Goal: Information Seeking & Learning: Learn about a topic

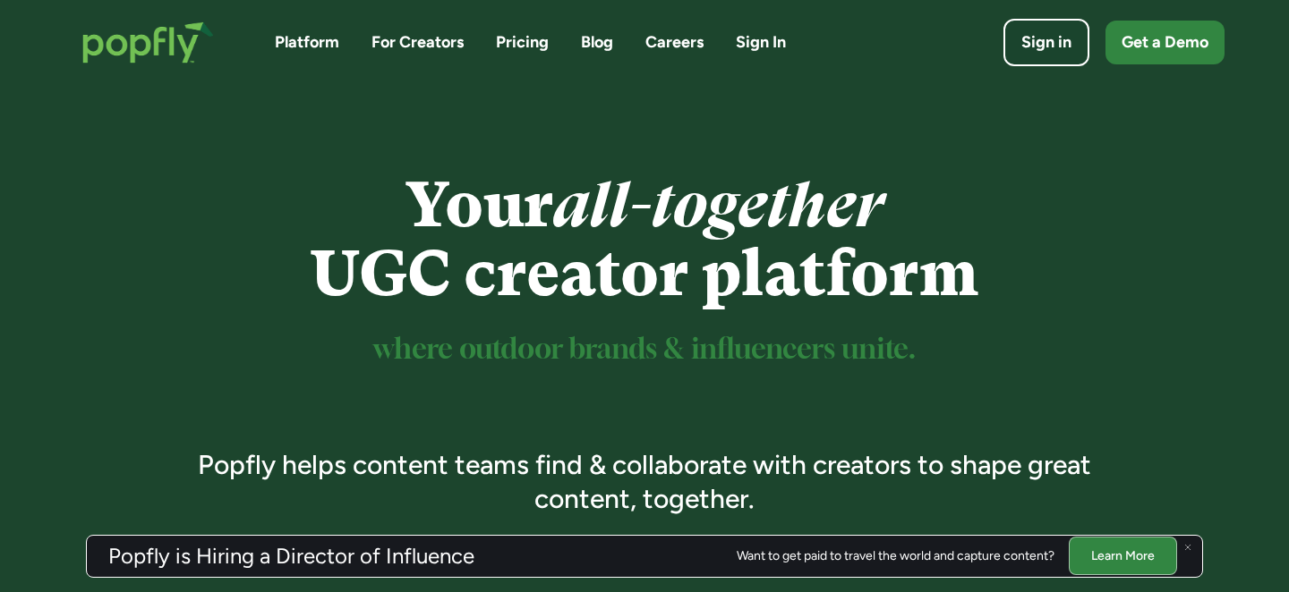
click at [669, 38] on link "Careers" at bounding box center [674, 42] width 58 height 22
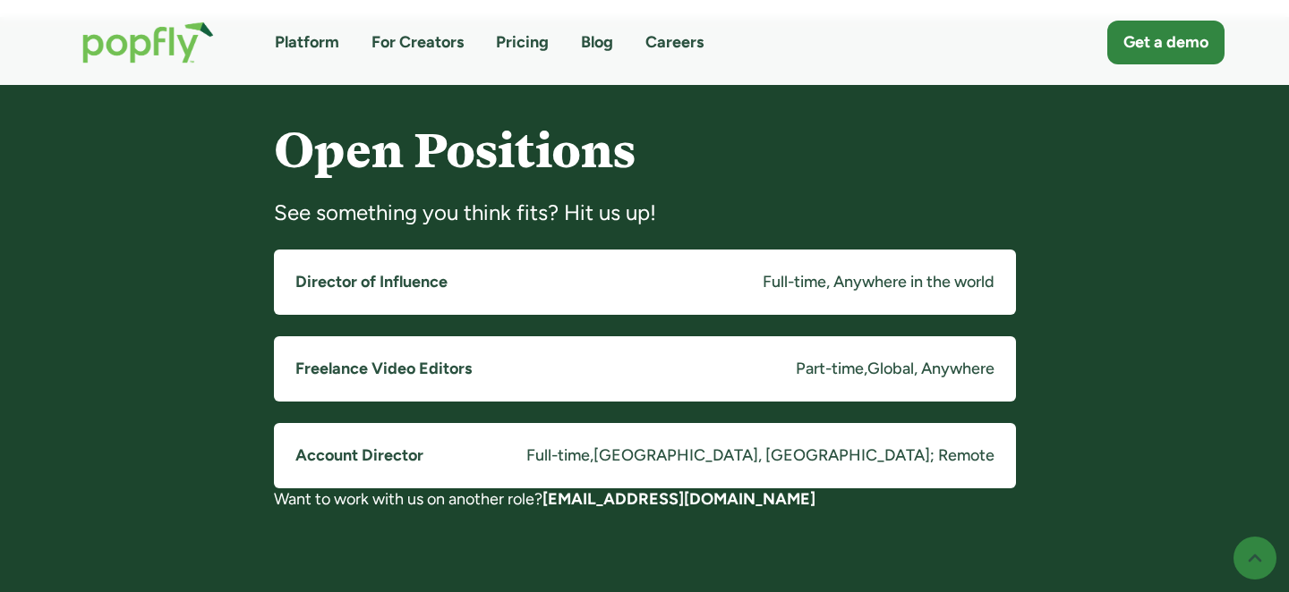
scroll to position [1364, 0]
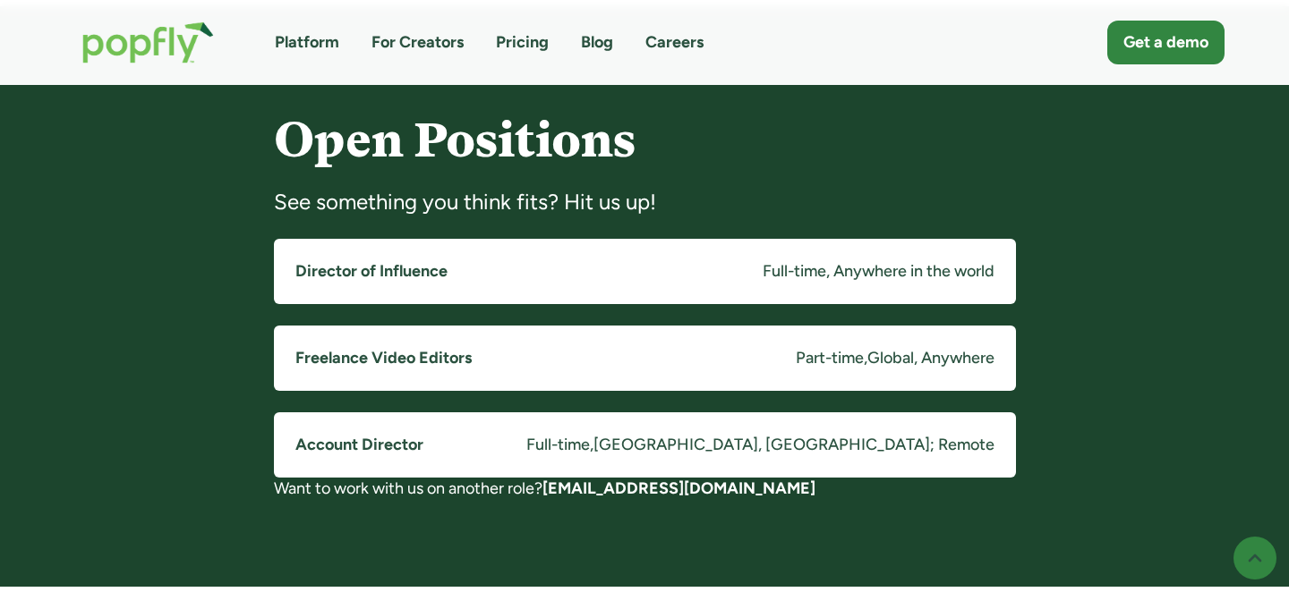
click at [380, 349] on h5 "Freelance Video Editors" at bounding box center [383, 358] width 176 height 22
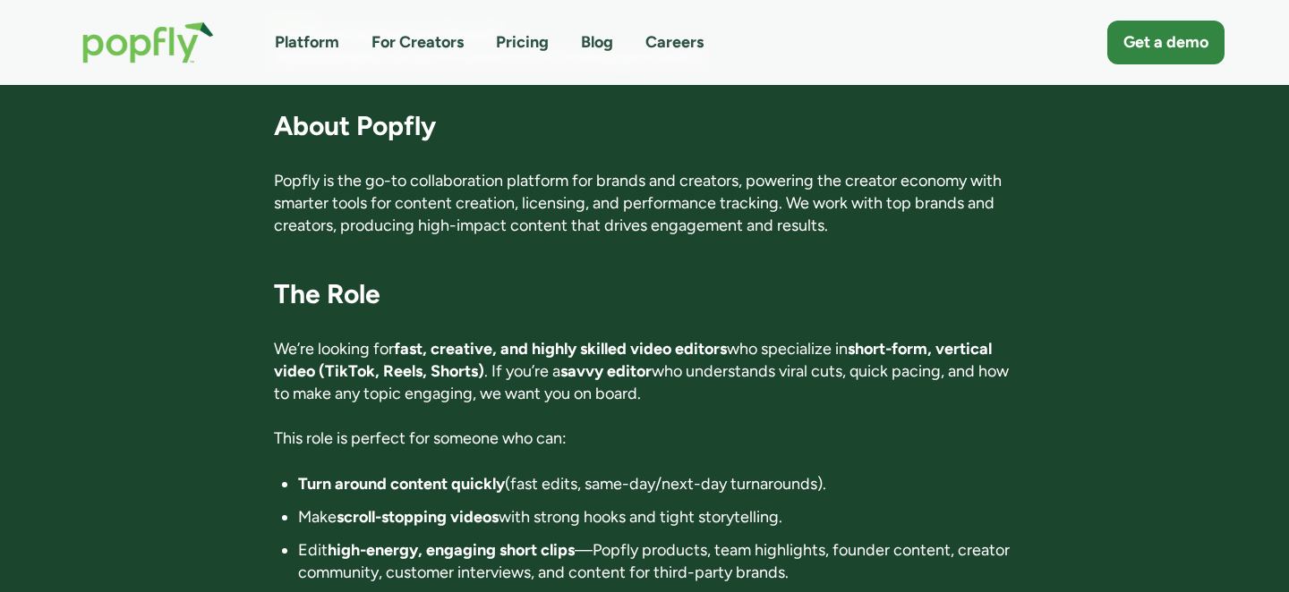
scroll to position [263, 0]
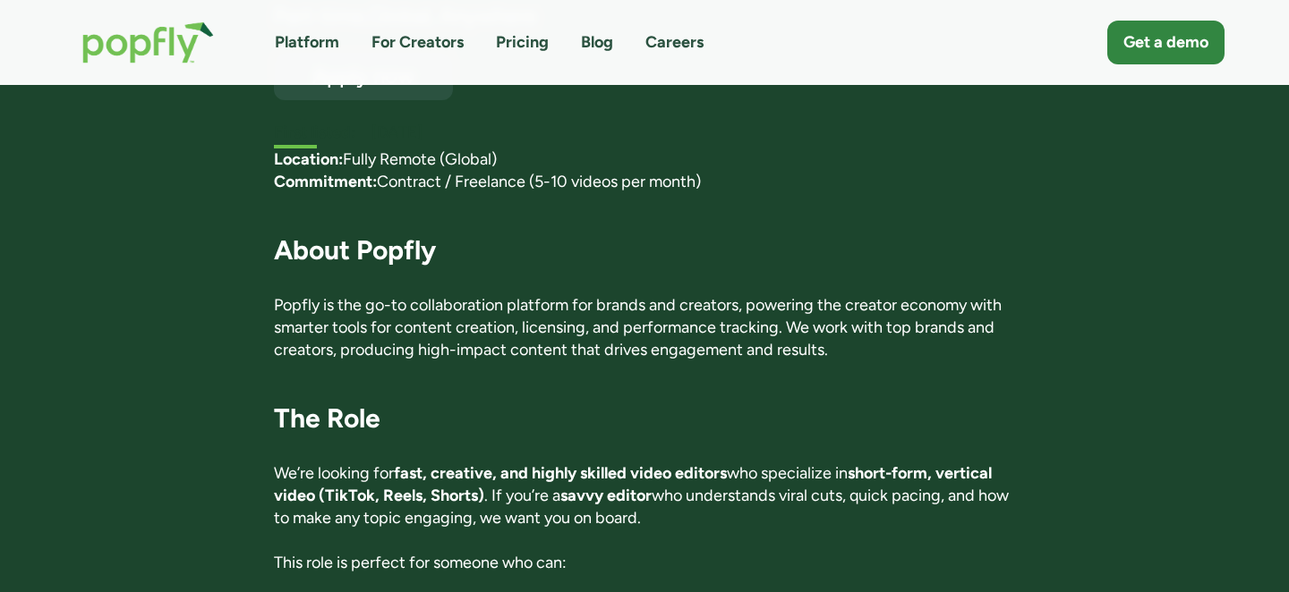
click at [430, 46] on link "For Creators" at bounding box center [417, 42] width 92 height 22
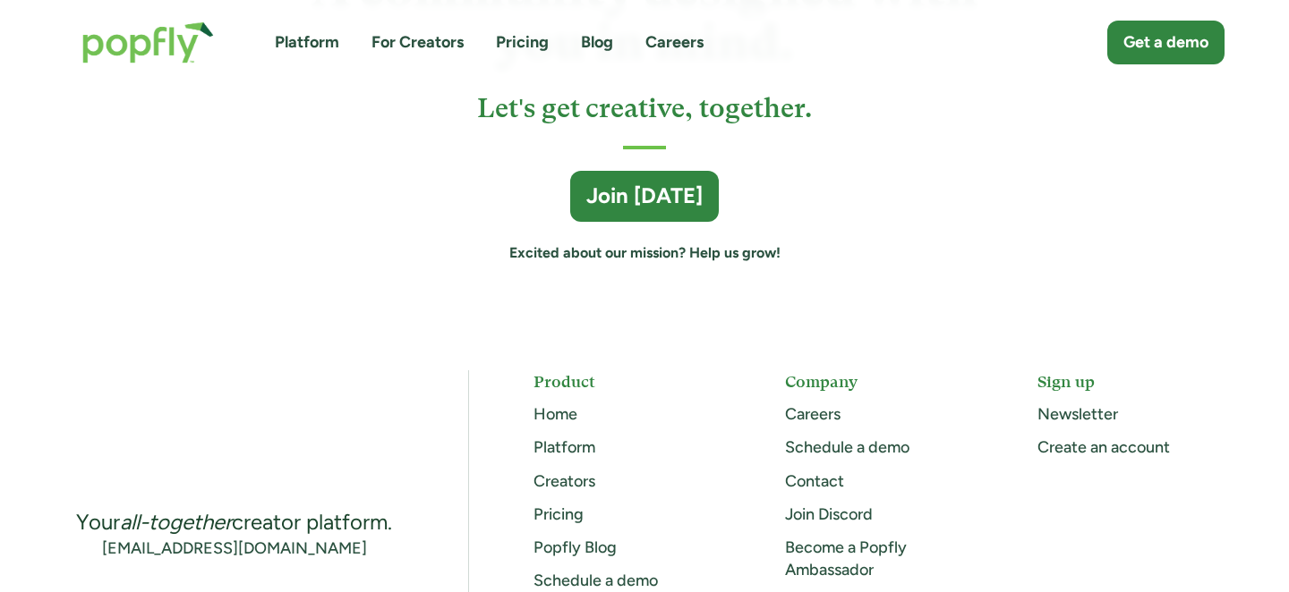
scroll to position [4898, 0]
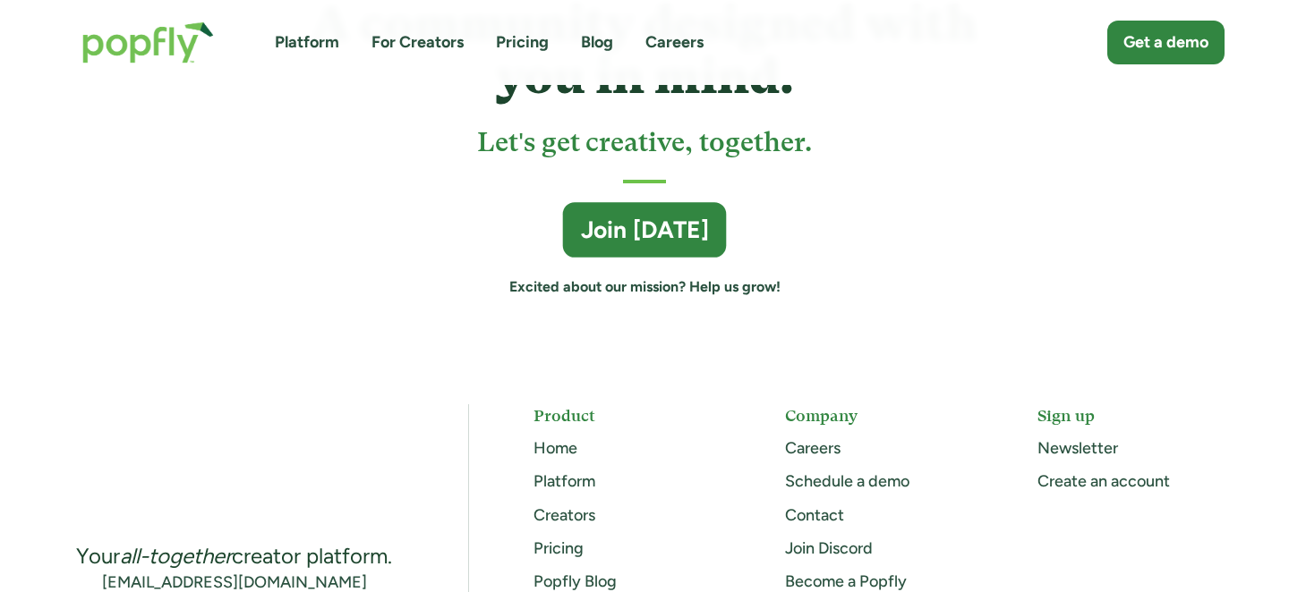
click at [613, 230] on div "Join Today" at bounding box center [645, 231] width 128 height 32
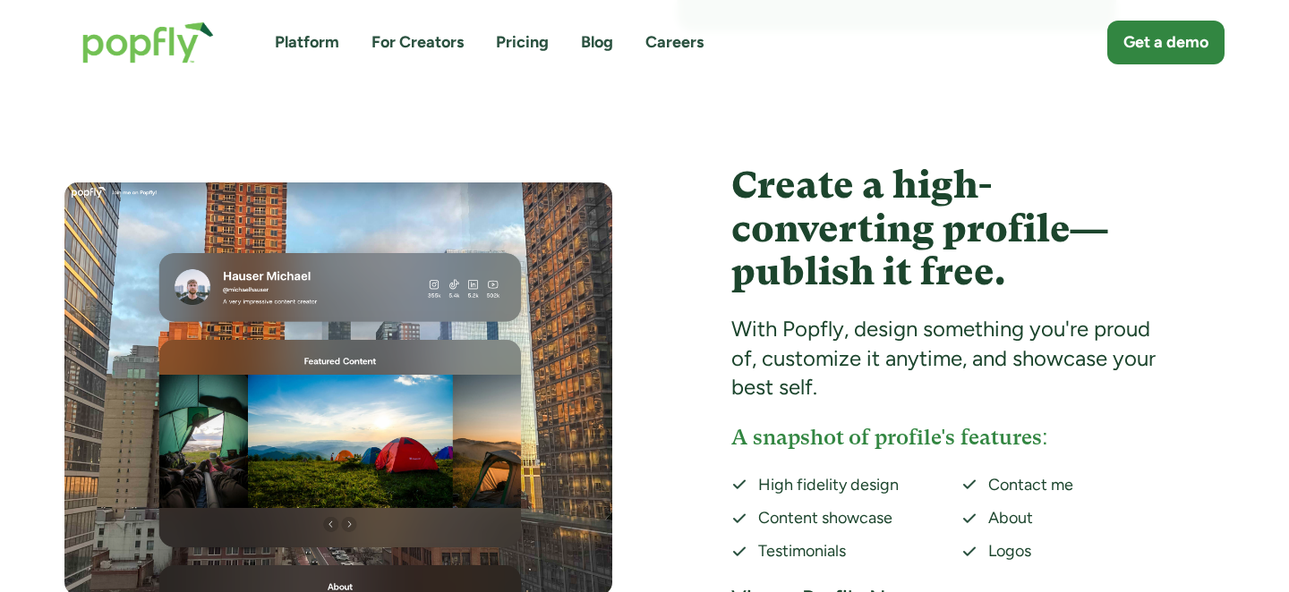
scroll to position [3301, 0]
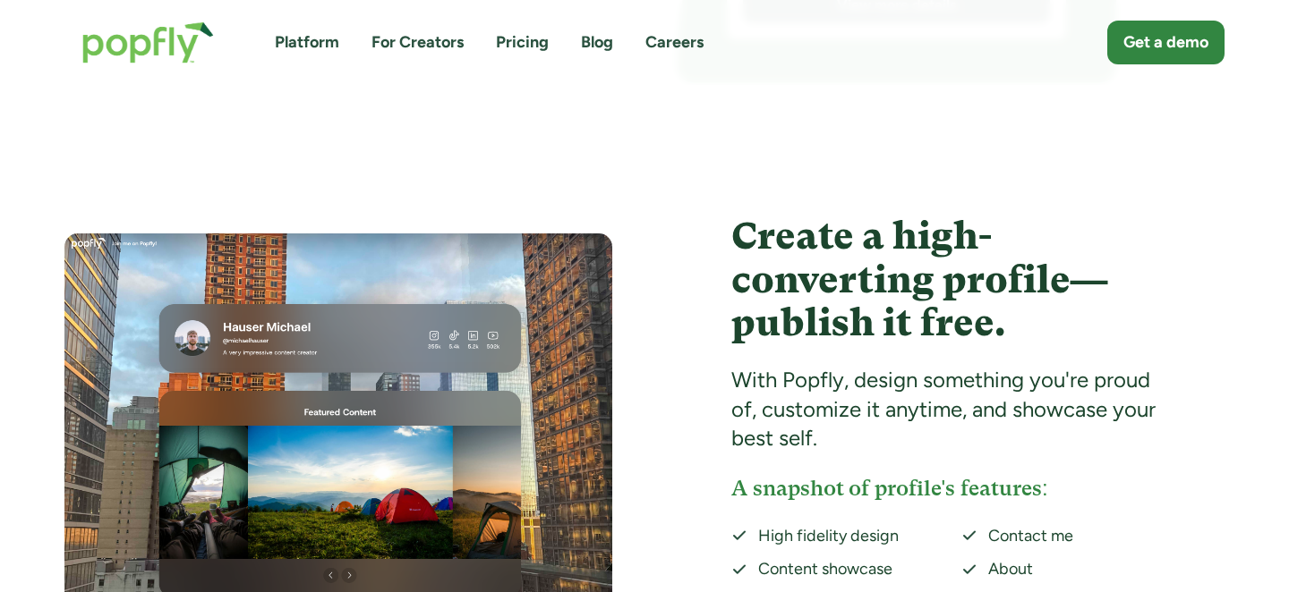
click at [312, 48] on link "Platform" at bounding box center [307, 42] width 64 height 22
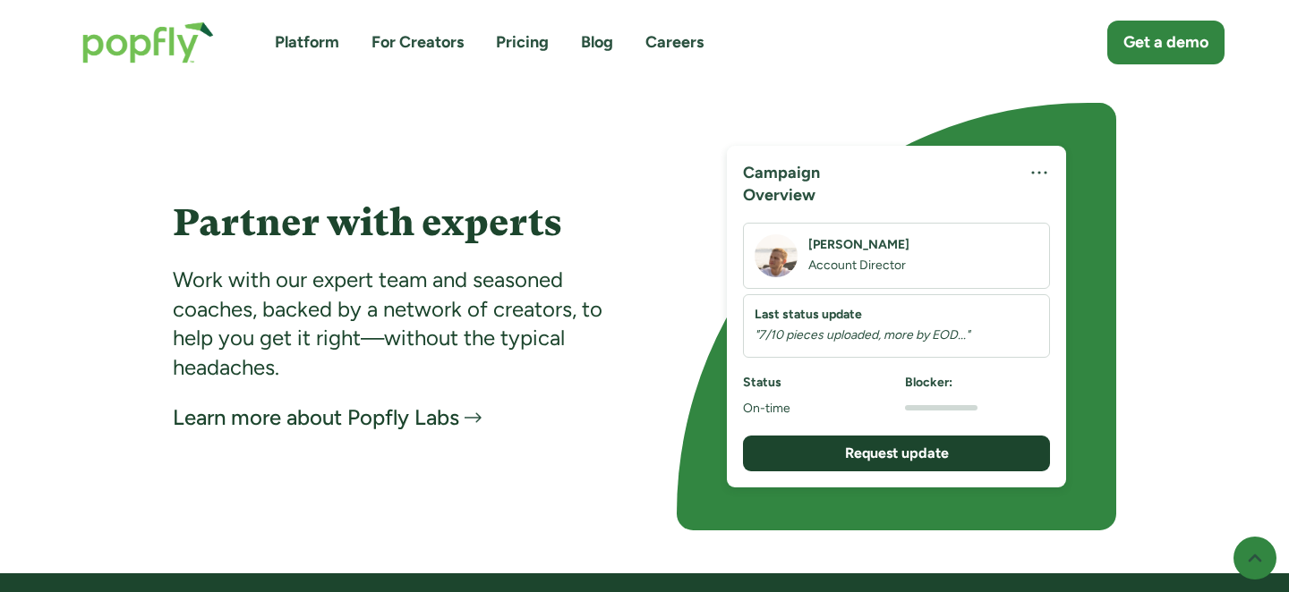
scroll to position [3454, 0]
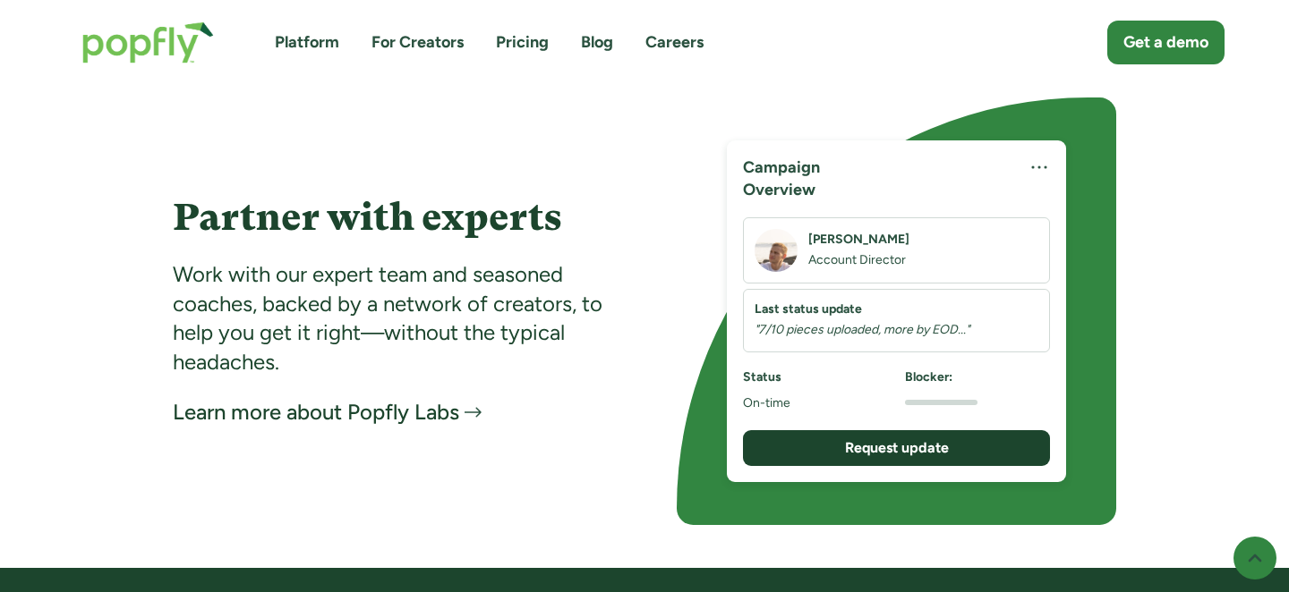
click at [411, 416] on div "Learn more about Popfly Labs" at bounding box center [316, 412] width 286 height 29
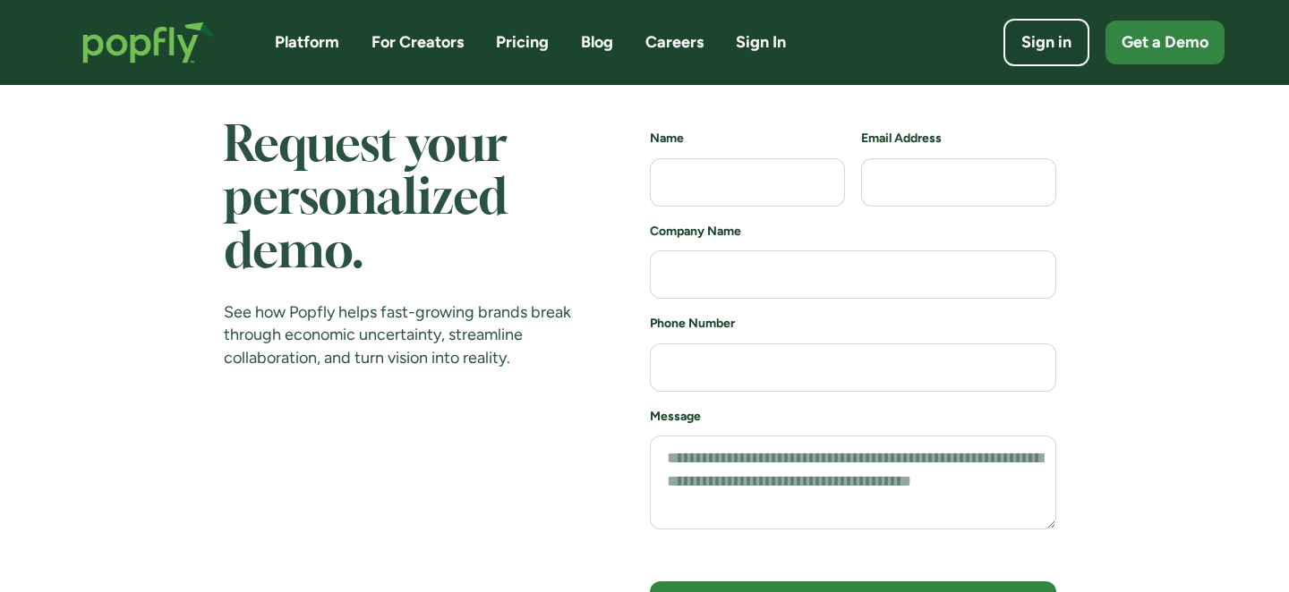
click at [308, 44] on link "Platform" at bounding box center [307, 42] width 64 height 22
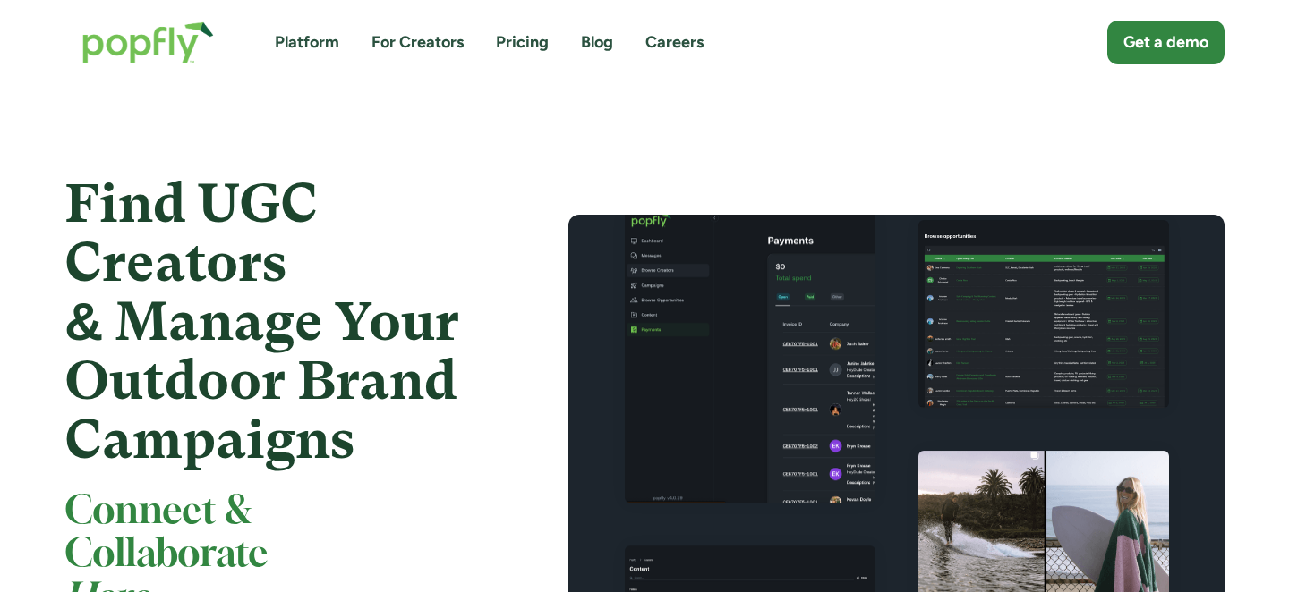
click at [419, 43] on link "For Creators" at bounding box center [417, 42] width 92 height 22
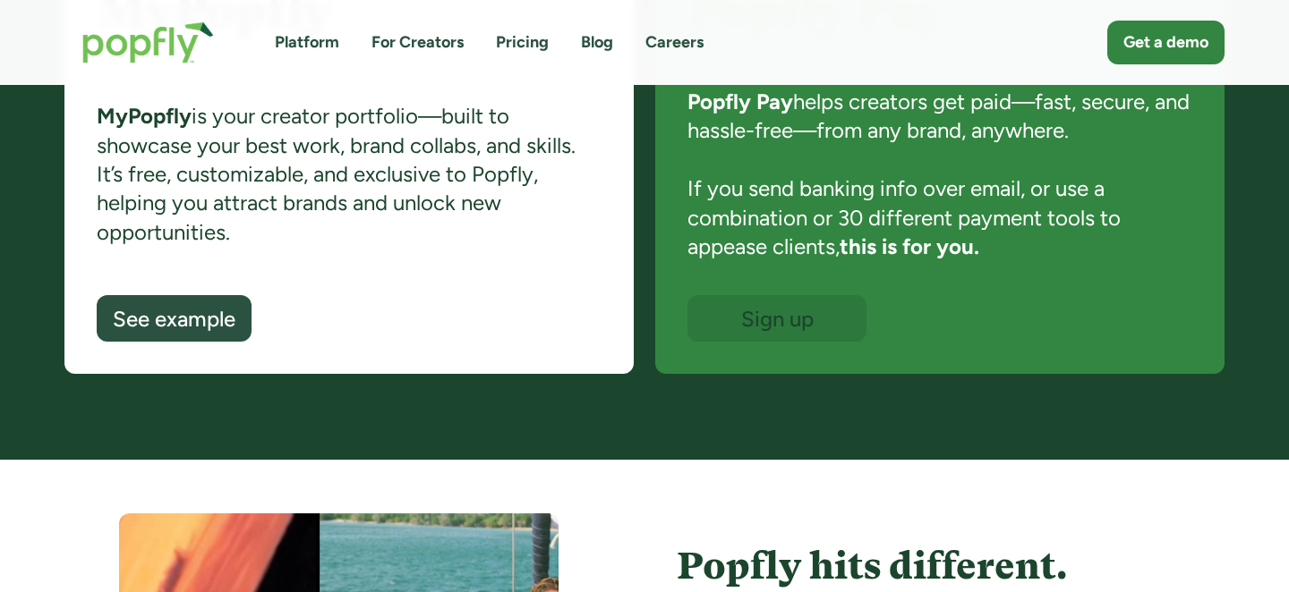
scroll to position [1332, 0]
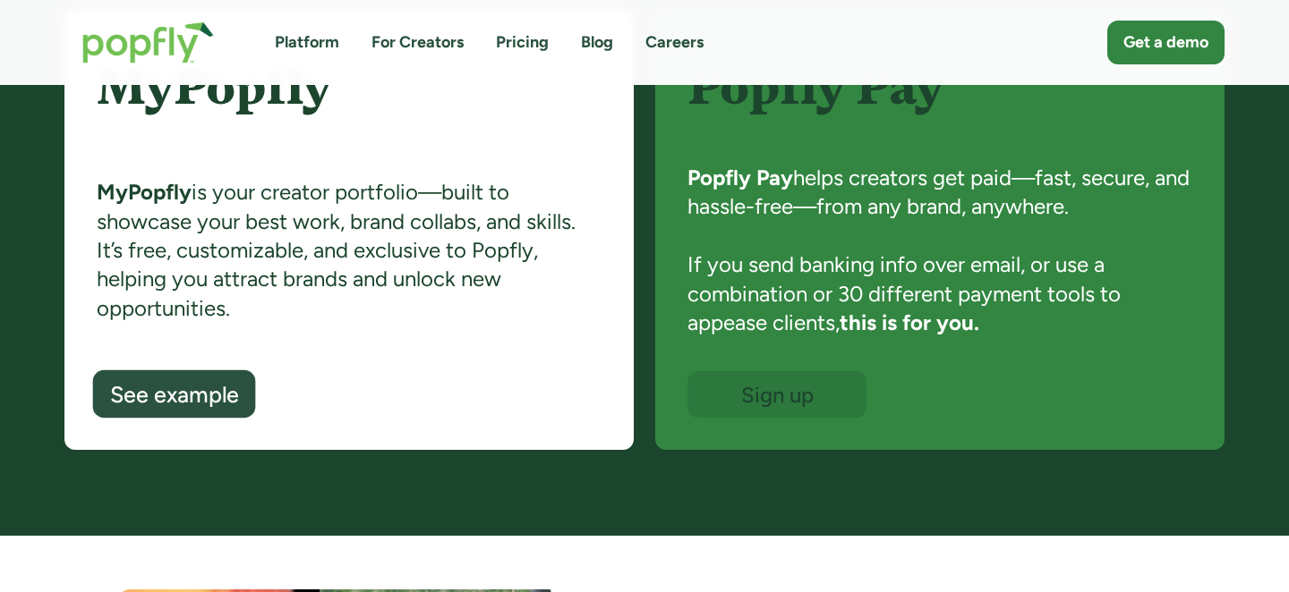
click at [161, 384] on div "See example" at bounding box center [174, 395] width 129 height 23
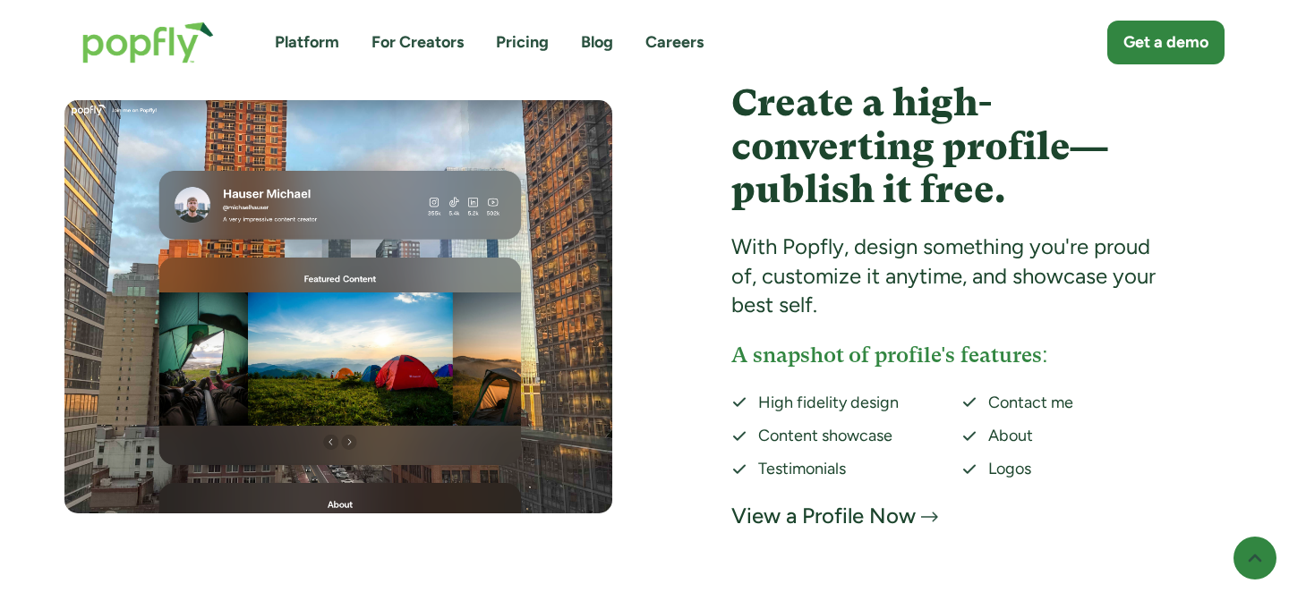
scroll to position [3439, 0]
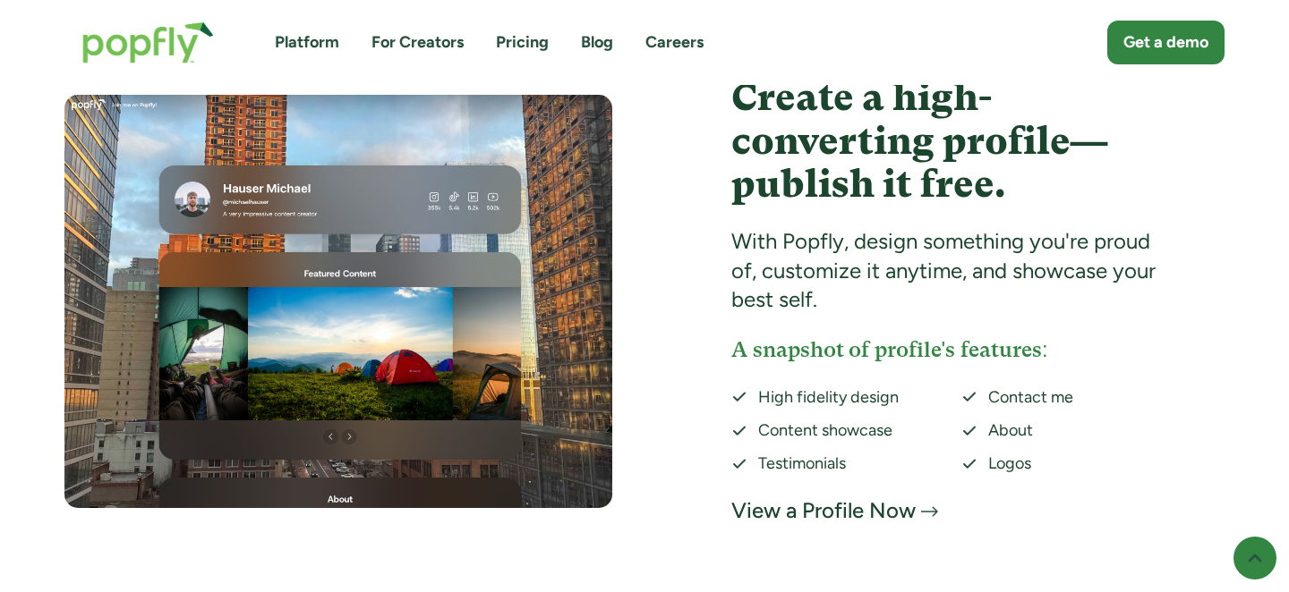
click at [795, 503] on div "View a Profile Now" at bounding box center [823, 511] width 184 height 29
click at [772, 507] on div "View a Profile Now" at bounding box center [823, 511] width 184 height 29
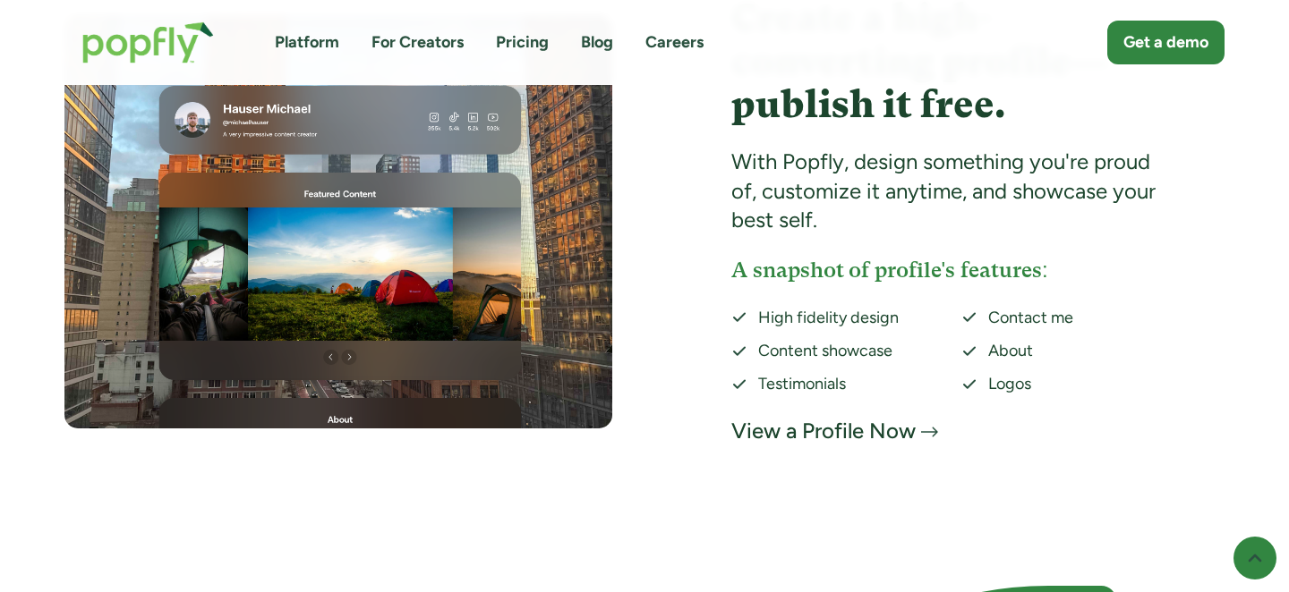
scroll to position [3543, 0]
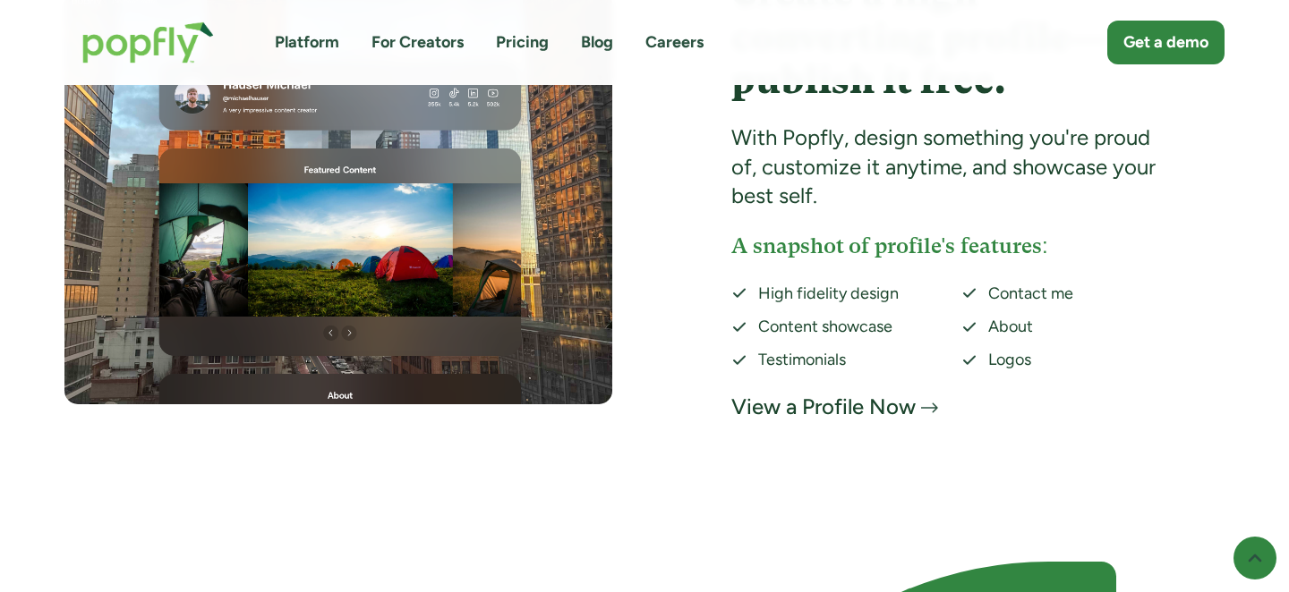
click at [808, 419] on div "View a Profile Now" at bounding box center [823, 407] width 184 height 29
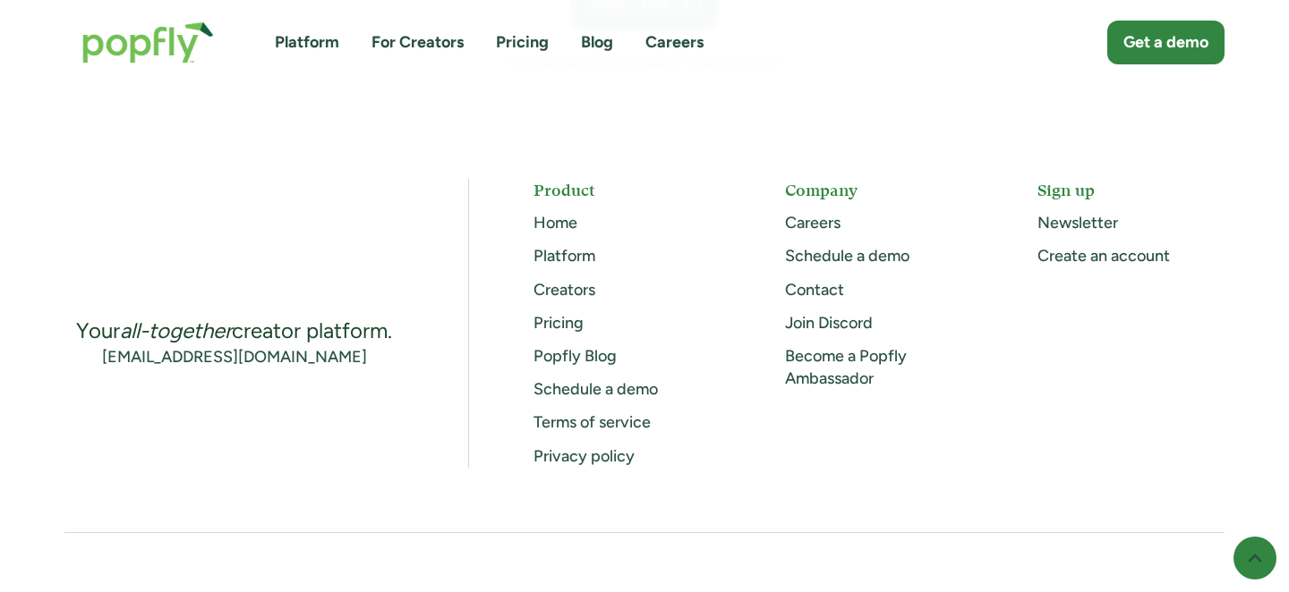
scroll to position [5216, 0]
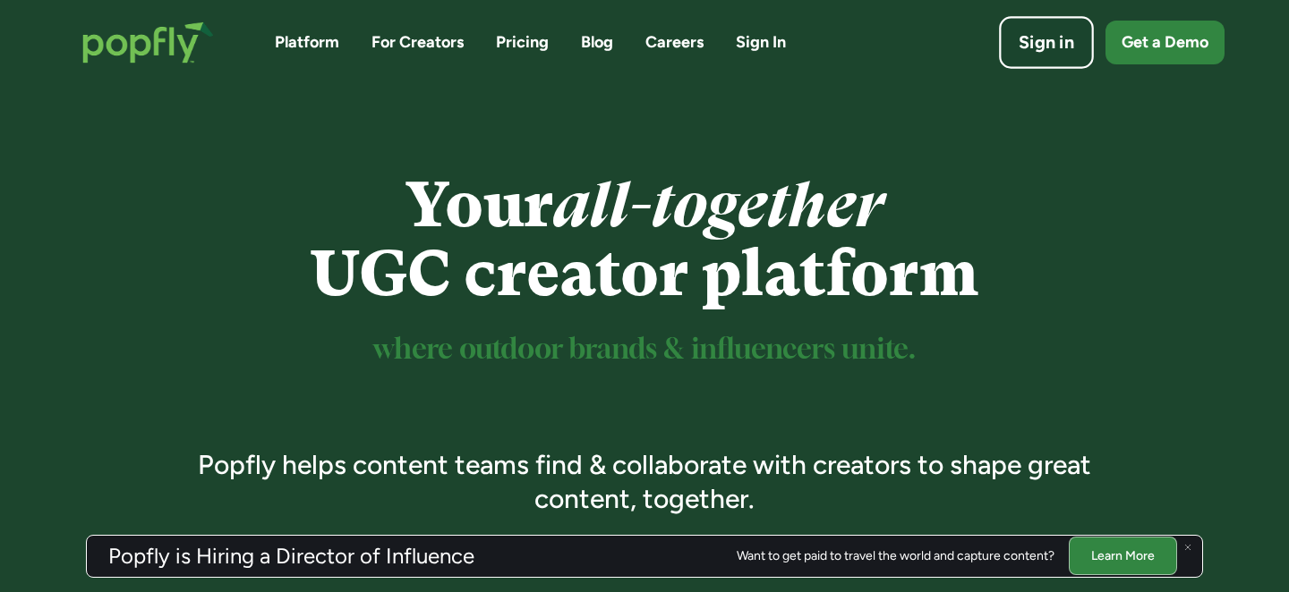
click at [1040, 35] on div "Sign in" at bounding box center [1045, 42] width 55 height 25
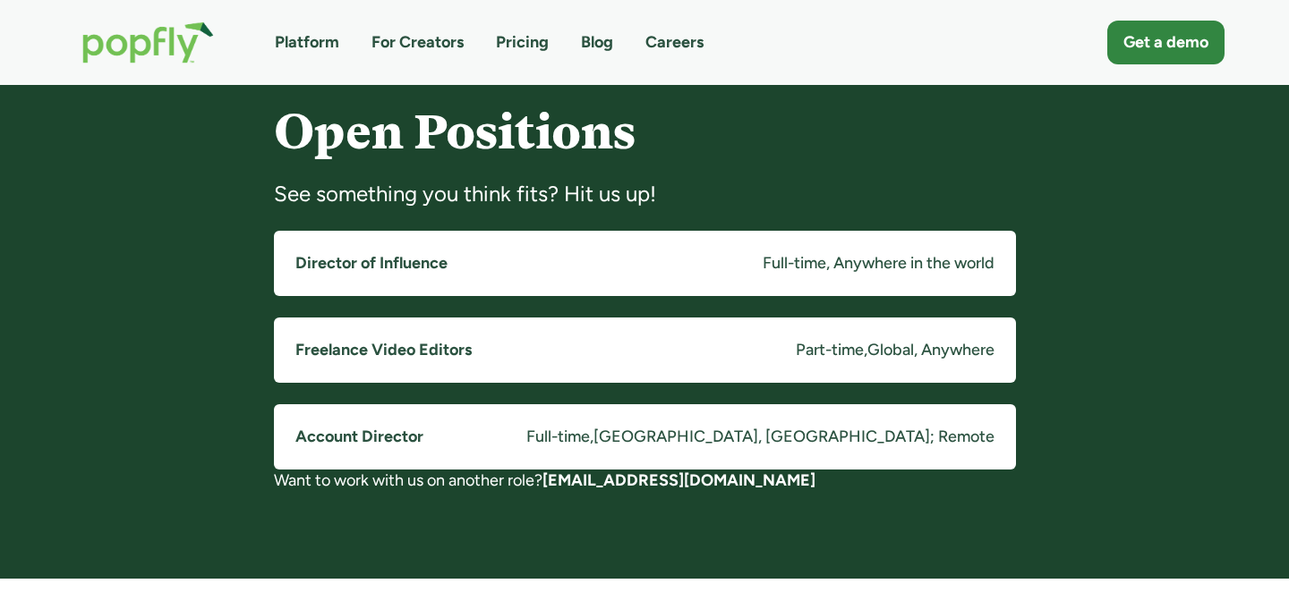
scroll to position [1370, 0]
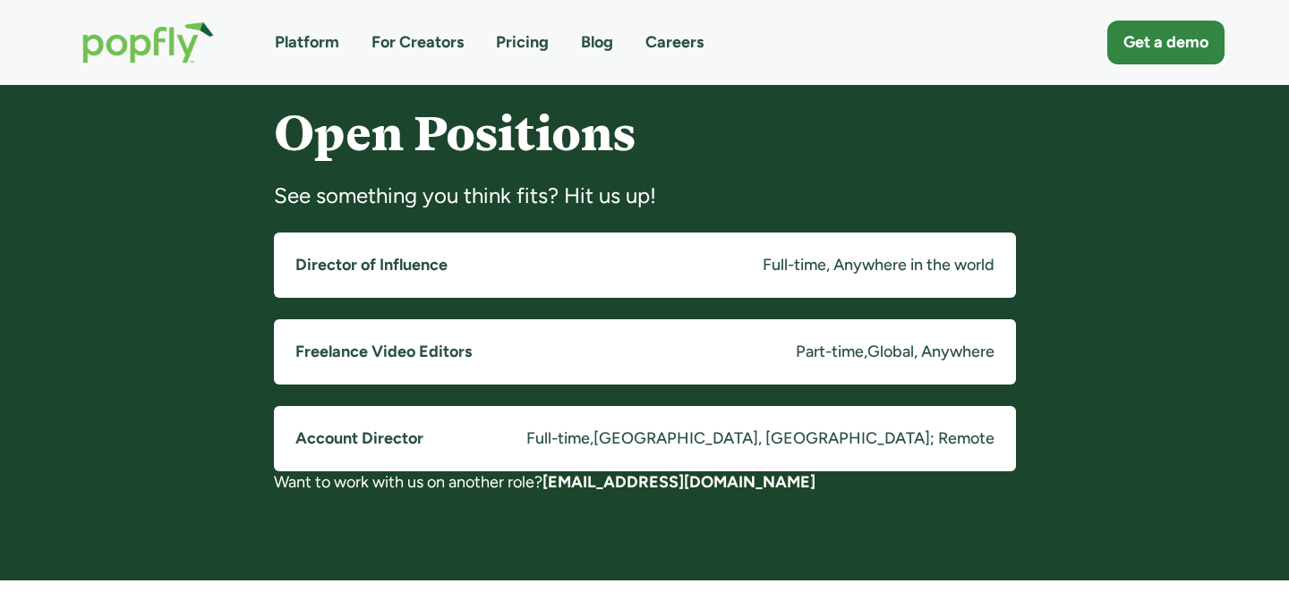
click at [442, 275] on h5 "Director of Influence" at bounding box center [371, 265] width 152 height 22
